Goal: Information Seeking & Learning: Learn about a topic

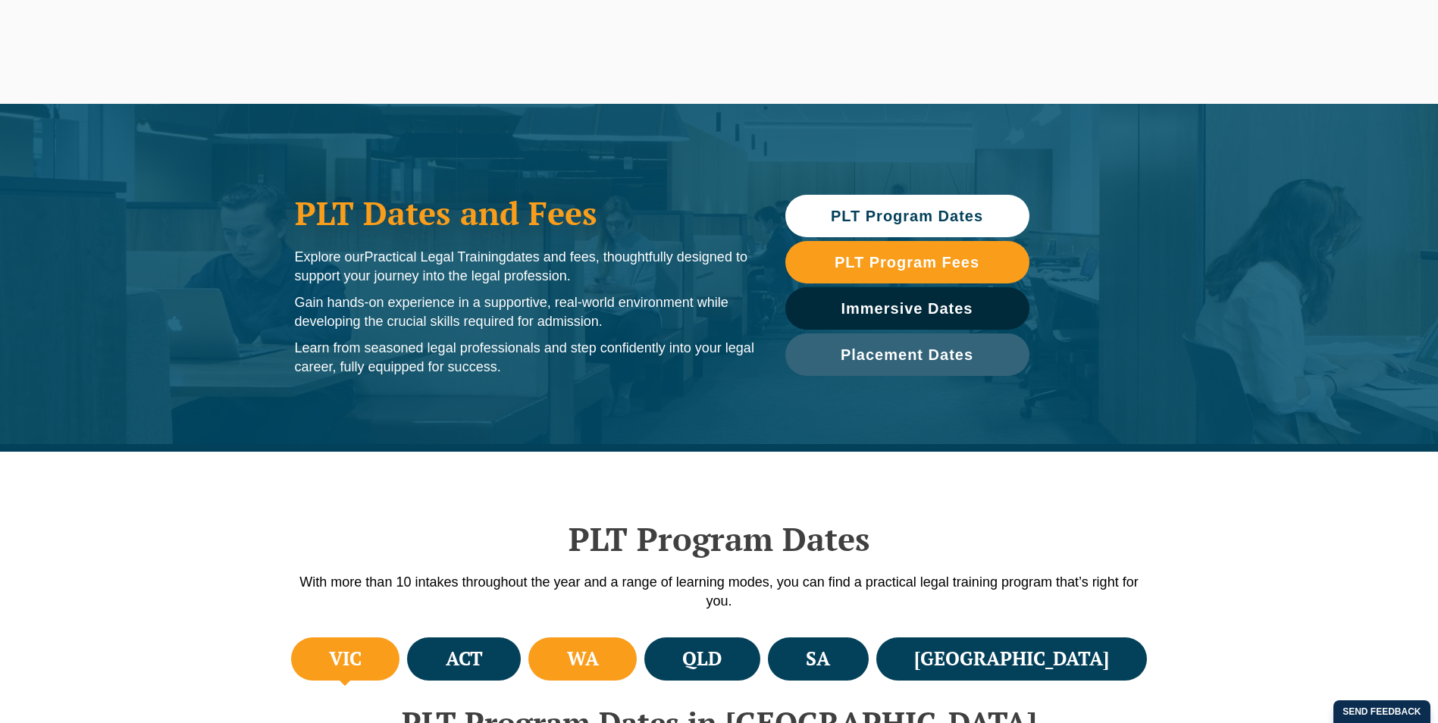
click at [637, 647] on li "WA" at bounding box center [582, 659] width 108 height 43
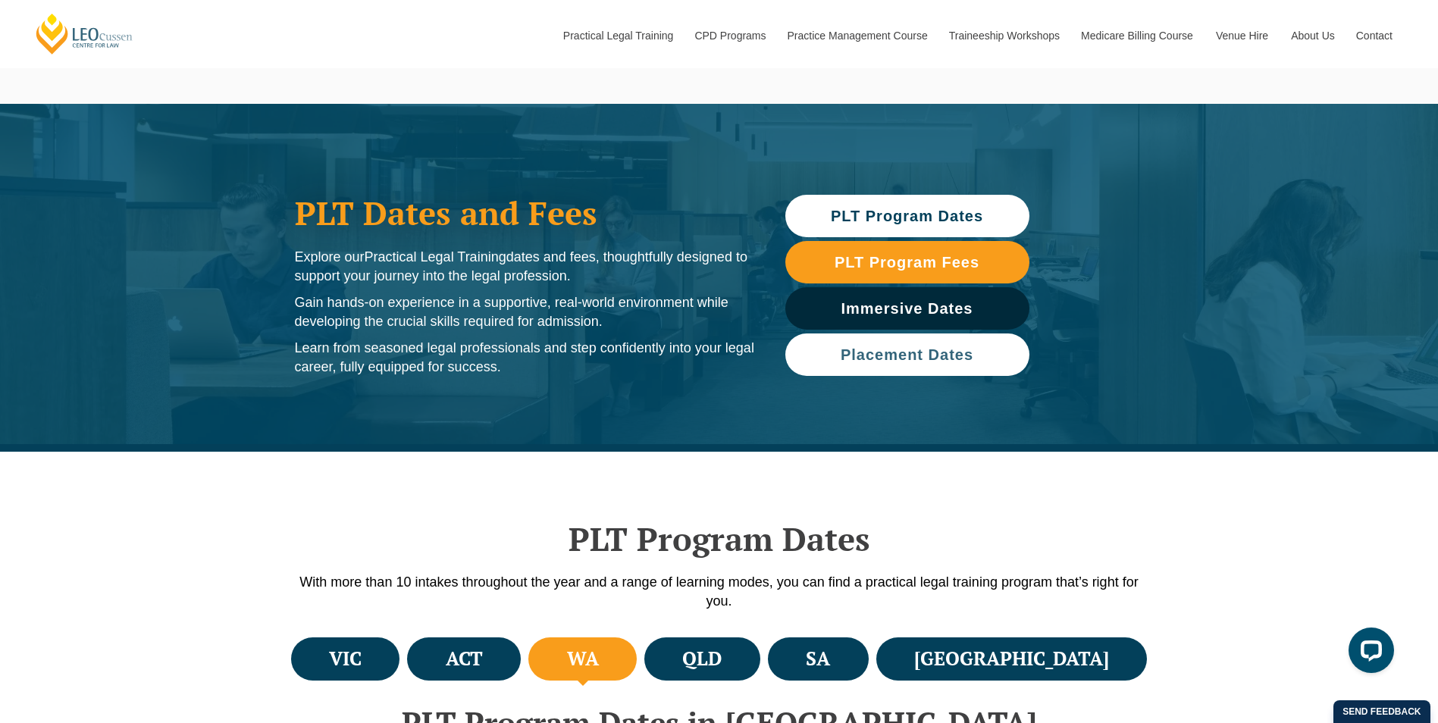
scroll to position [303, 0]
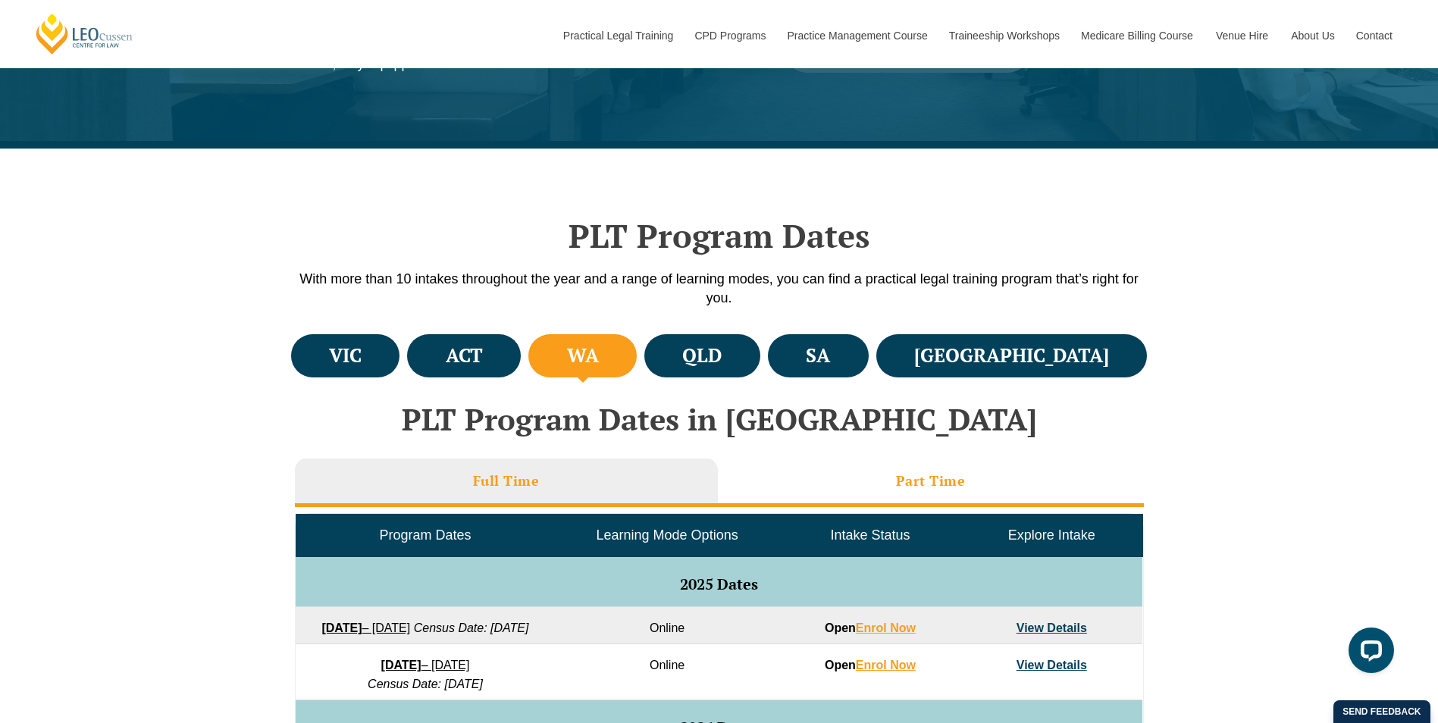
click at [960, 475] on h3 "Part Time" at bounding box center [931, 480] width 70 height 17
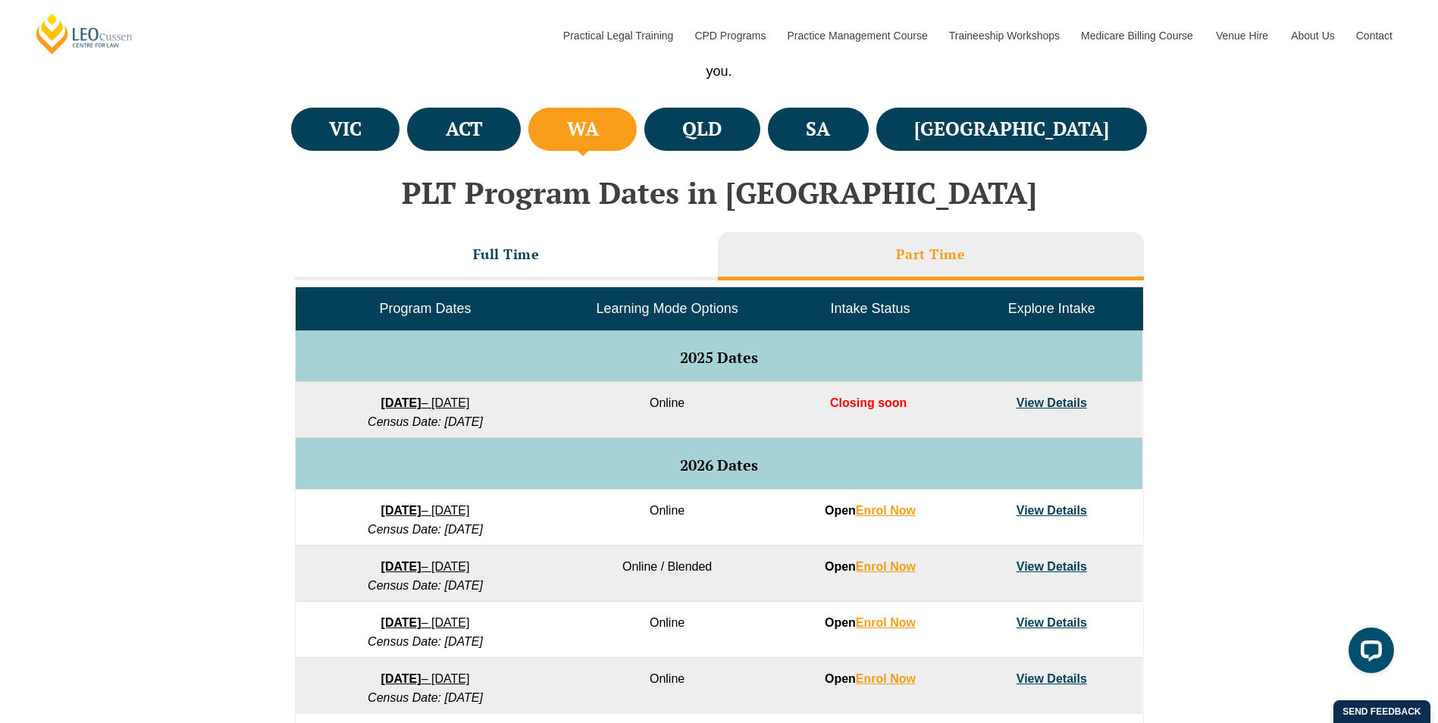
scroll to position [531, 0]
click at [431, 497] on td "[DATE] – [DATE] Census Date: [DATE]" at bounding box center [425, 517] width 259 height 56
click at [1071, 509] on link "View Details" at bounding box center [1052, 509] width 71 height 13
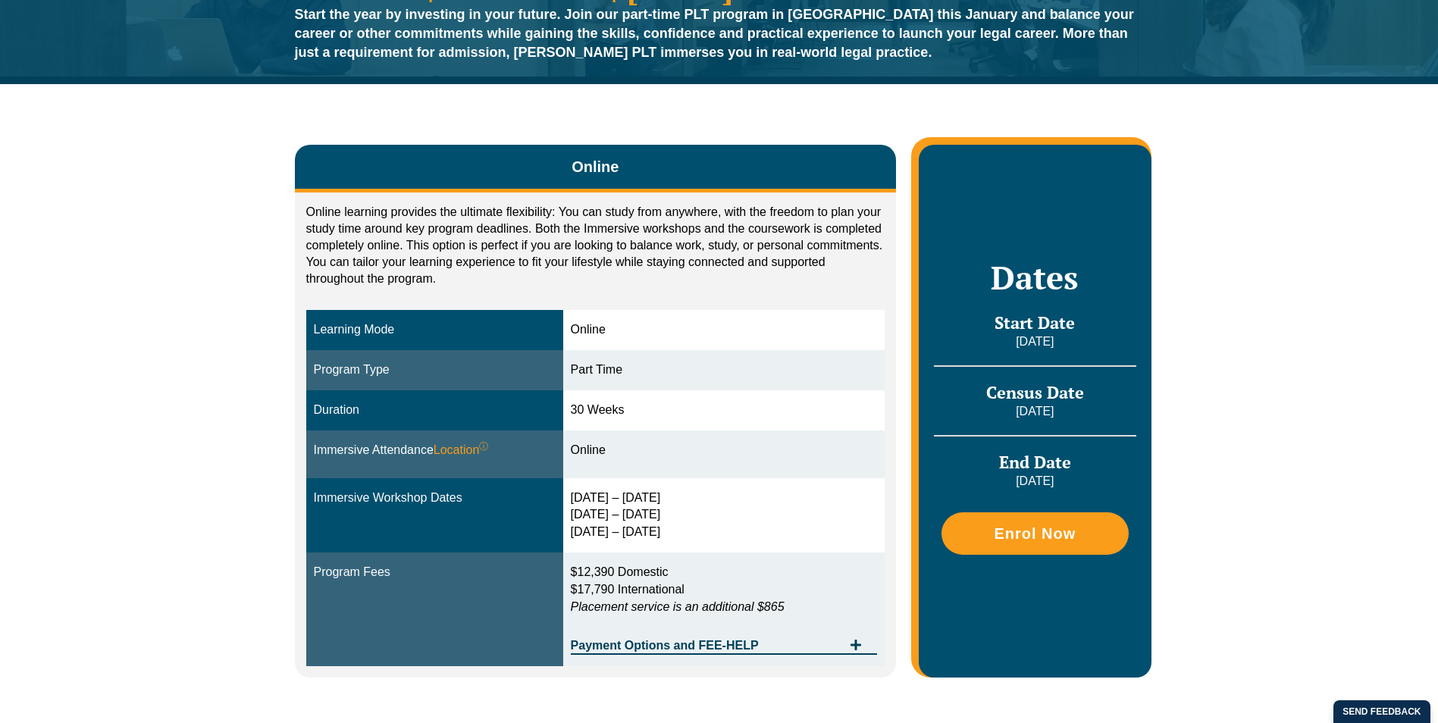
drag, startPoint x: 612, startPoint y: 494, endPoint x: 684, endPoint y: 481, distance: 73.2
click at [684, 481] on td "10 – 13 Feb 2026 3 – 5 Jun 2026 12 – 14 Aug 2026" at bounding box center [724, 515] width 322 height 75
drag, startPoint x: 684, startPoint y: 481, endPoint x: 722, endPoint y: 508, distance: 46.7
click at [722, 508] on div "10 – 13 Feb 2026 3 – 5 Jun 2026 12 – 14 Aug 2026" at bounding box center [724, 516] width 307 height 52
drag, startPoint x: 722, startPoint y: 508, endPoint x: 705, endPoint y: 510, distance: 16.8
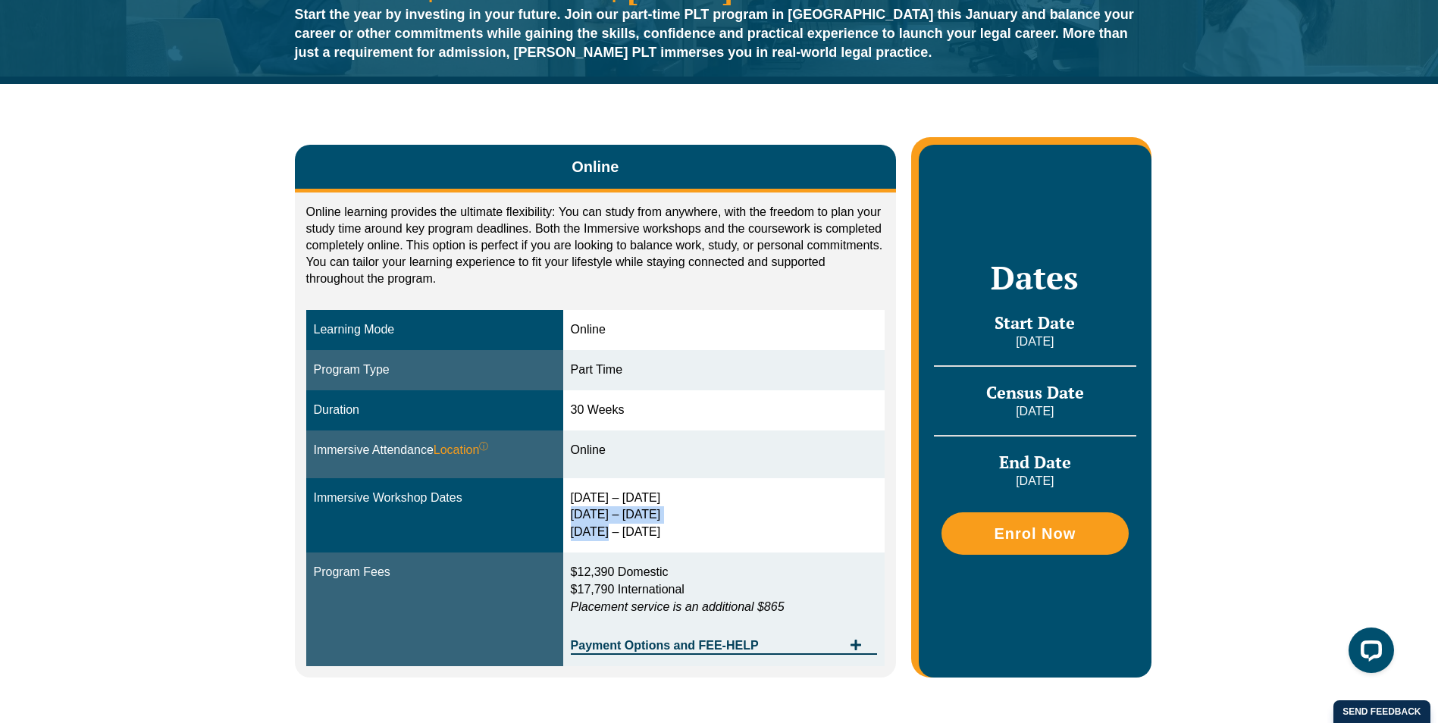
click at [705, 510] on div "10 – 13 Feb 2026 3 – 5 Jun 2026 12 – 14 Aug 2026" at bounding box center [724, 516] width 307 height 52
drag, startPoint x: 705, startPoint y: 510, endPoint x: 597, endPoint y: 539, distance: 111.4
click at [597, 539] on div "10 – 13 Feb 2026 3 – 5 Jun 2026 12 – 14 Aug 2026" at bounding box center [724, 516] width 307 height 52
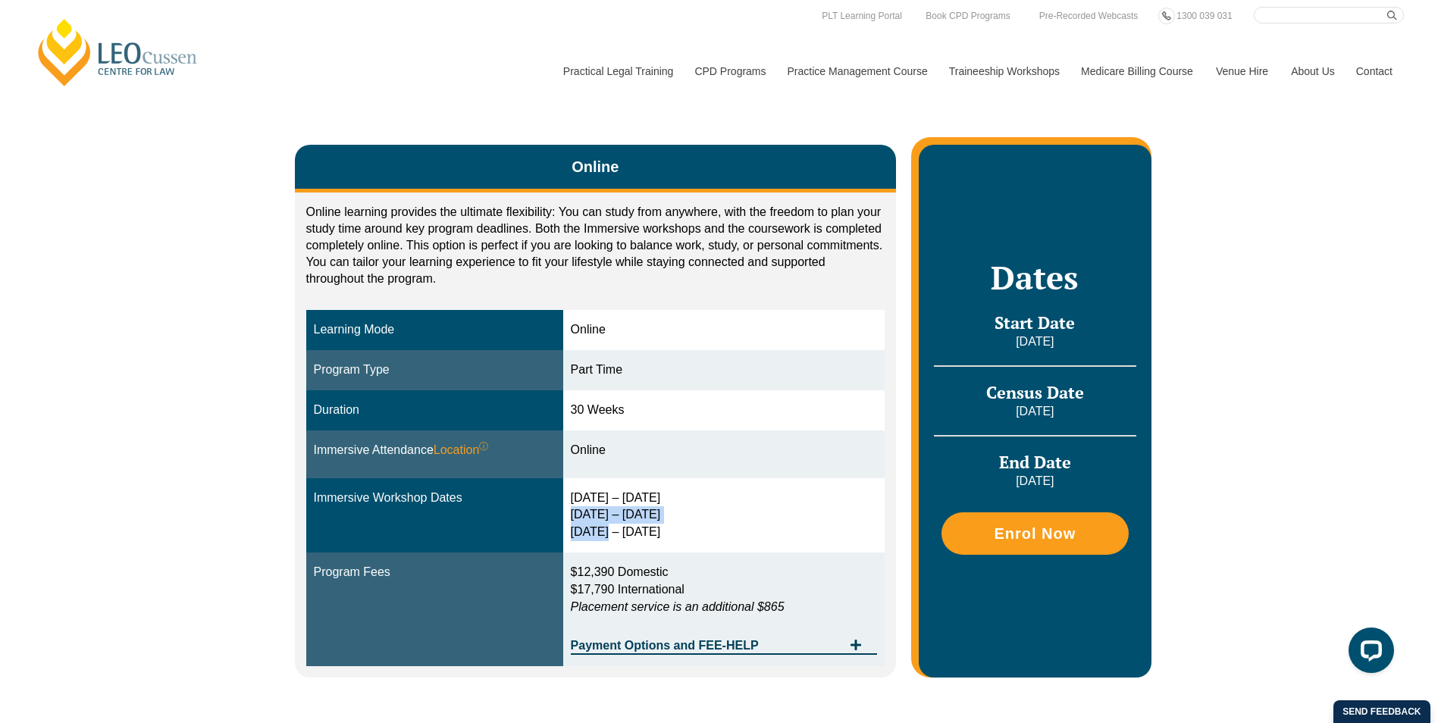
drag, startPoint x: 597, startPoint y: 539, endPoint x: 685, endPoint y: 544, distance: 88.1
click at [685, 544] on td "10 – 13 Feb 2026 3 – 5 Jun 2026 12 – 14 Aug 2026" at bounding box center [724, 515] width 322 height 75
click at [685, 535] on div "10 – 13 Feb 2026 3 – 5 Jun 2026 12 – 14 Aug 2026" at bounding box center [724, 516] width 307 height 52
click at [685, 533] on div "10 – 13 Feb 2026 3 – 5 Jun 2026 12 – 14 Aug 2026" at bounding box center [724, 516] width 307 height 52
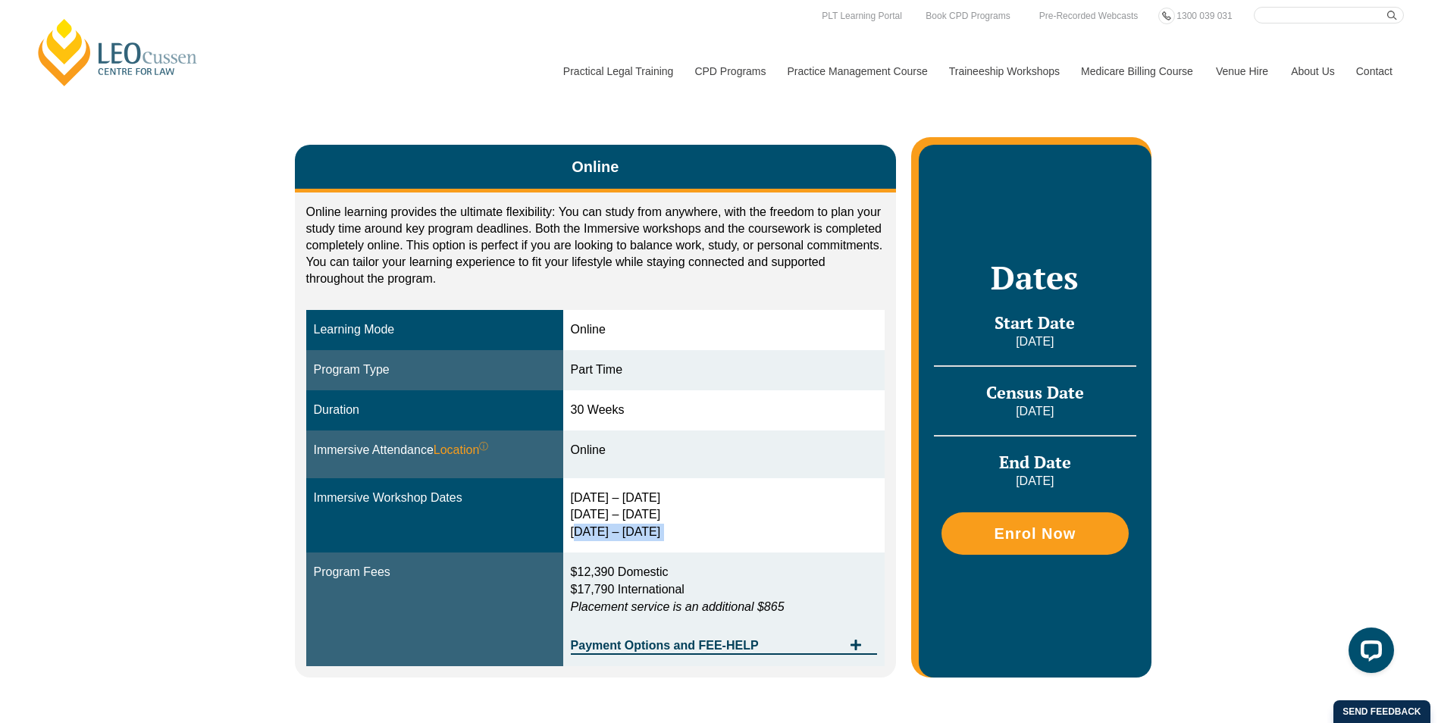
click at [685, 533] on div "10 – 13 Feb 2026 3 – 5 Jun 2026 12 – 14 Aug 2026" at bounding box center [724, 516] width 307 height 52
click at [879, 508] on td "10 – 13 Feb 2026 3 – 5 Jun 2026 12 – 14 Aug 2026" at bounding box center [724, 515] width 322 height 75
